Goal: Obtain resource: Obtain resource

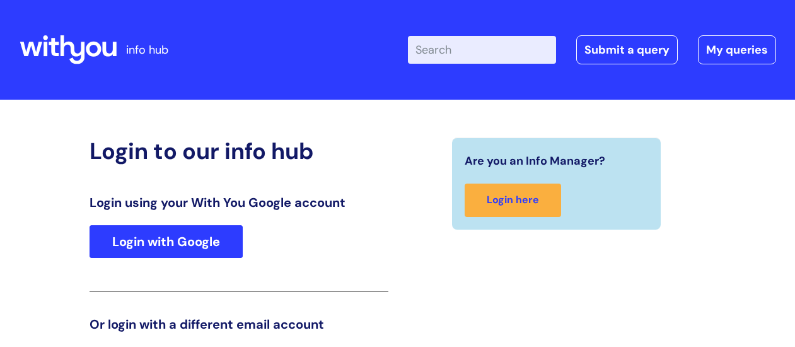
scroll to position [193, 0]
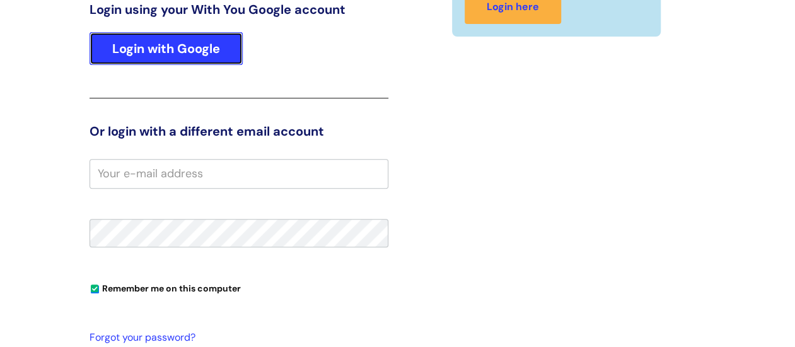
click at [159, 45] on link "Login with Google" at bounding box center [166, 48] width 153 height 33
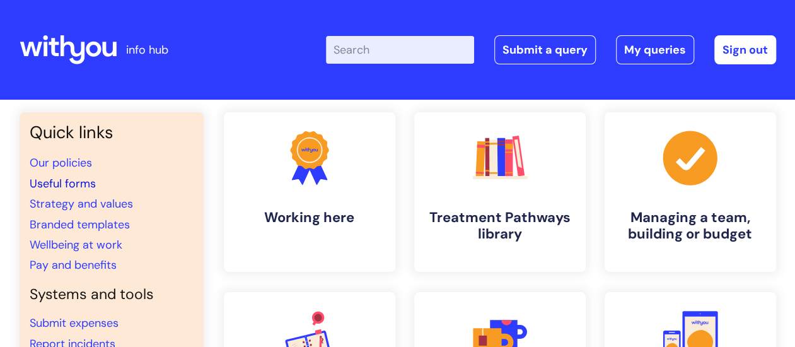
click at [56, 186] on link "Useful forms" at bounding box center [63, 183] width 66 height 15
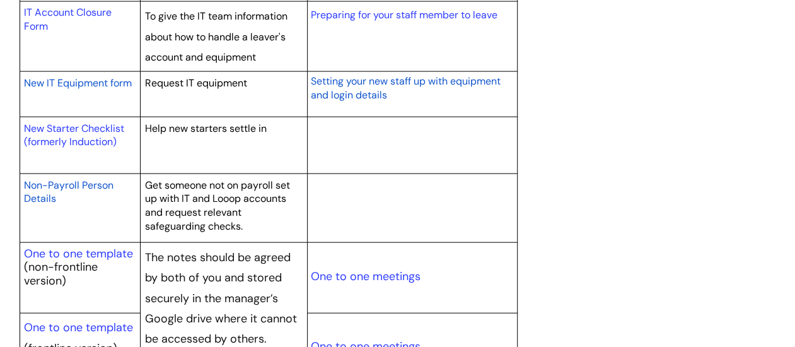
scroll to position [1387, 0]
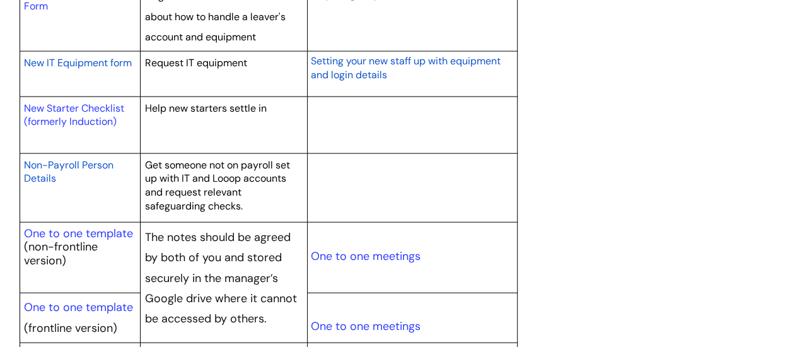
click at [46, 163] on span "Non-Payroll Person Details" at bounding box center [69, 171] width 90 height 27
